Goal: Find specific page/section: Find specific page/section

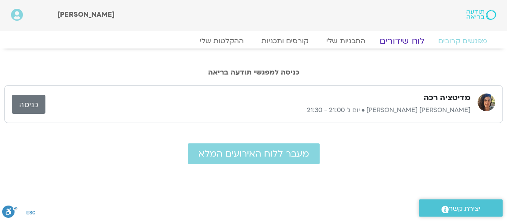
click at [416, 44] on link "לוח שידורים" at bounding box center [402, 41] width 66 height 11
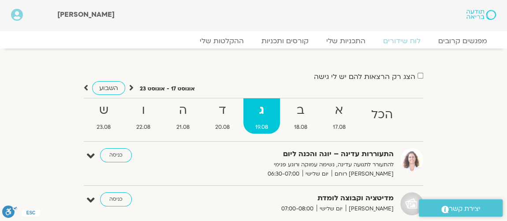
click at [258, 115] on strong "ג" at bounding box center [261, 111] width 37 height 20
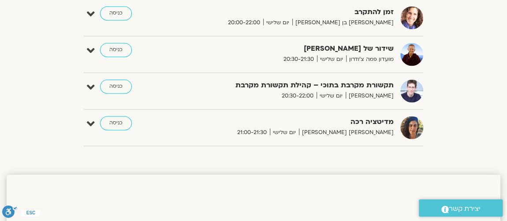
scroll to position [641, 0]
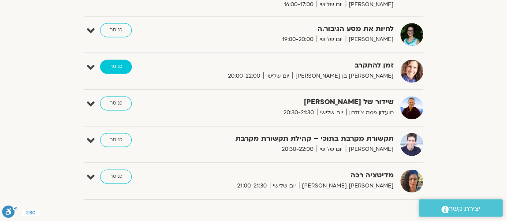
click at [119, 62] on link "כניסה" at bounding box center [116, 67] width 32 height 14
click at [121, 66] on link "כניסה" at bounding box center [116, 67] width 32 height 14
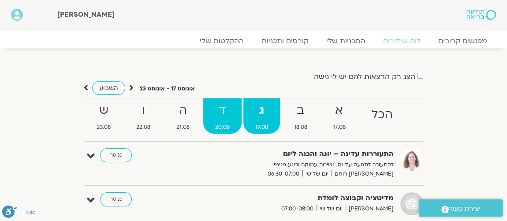
click at [225, 110] on strong "ד" at bounding box center [222, 111] width 38 height 20
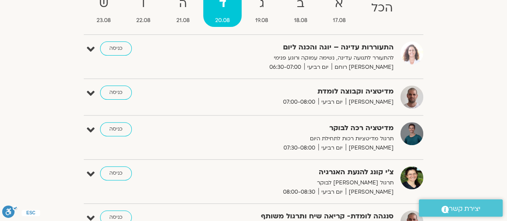
scroll to position [160, 0]
